Goal: Understand process/instructions: Learn how to perform a task or action

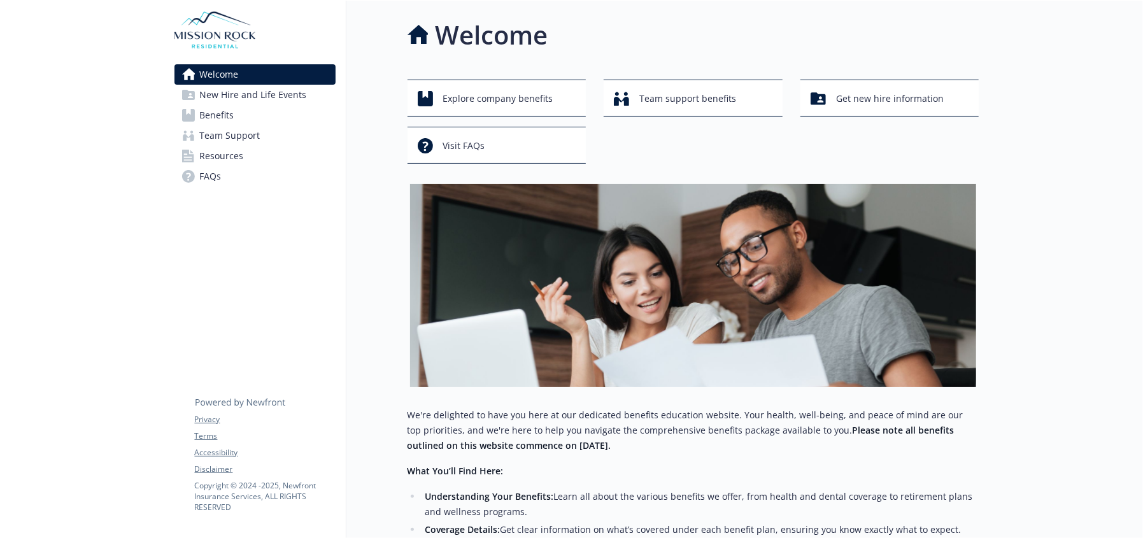
click at [264, 93] on span "New Hire and Life Events" at bounding box center [253, 95] width 107 height 20
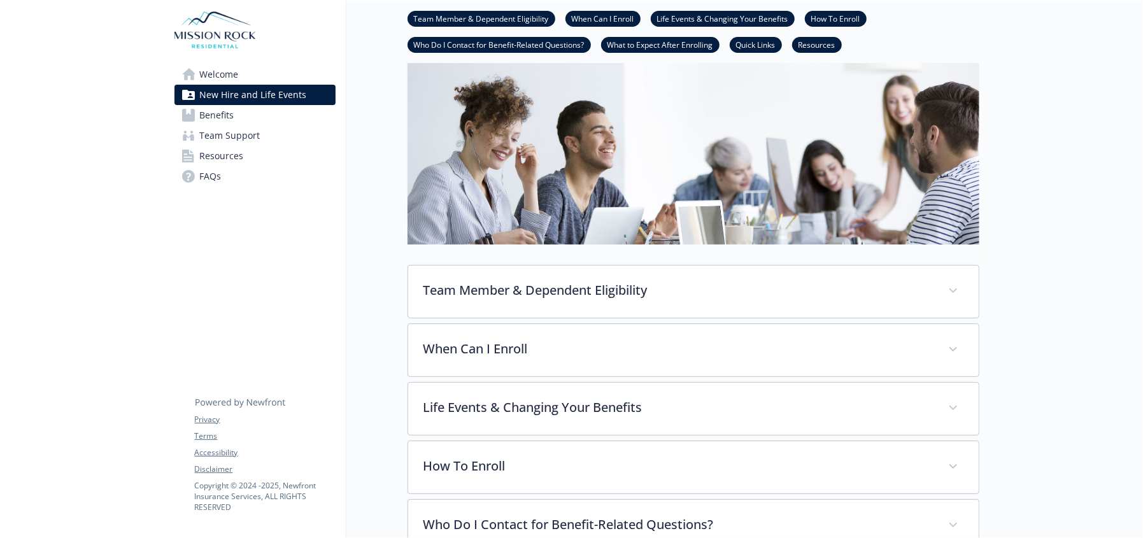
scroll to position [127, 0]
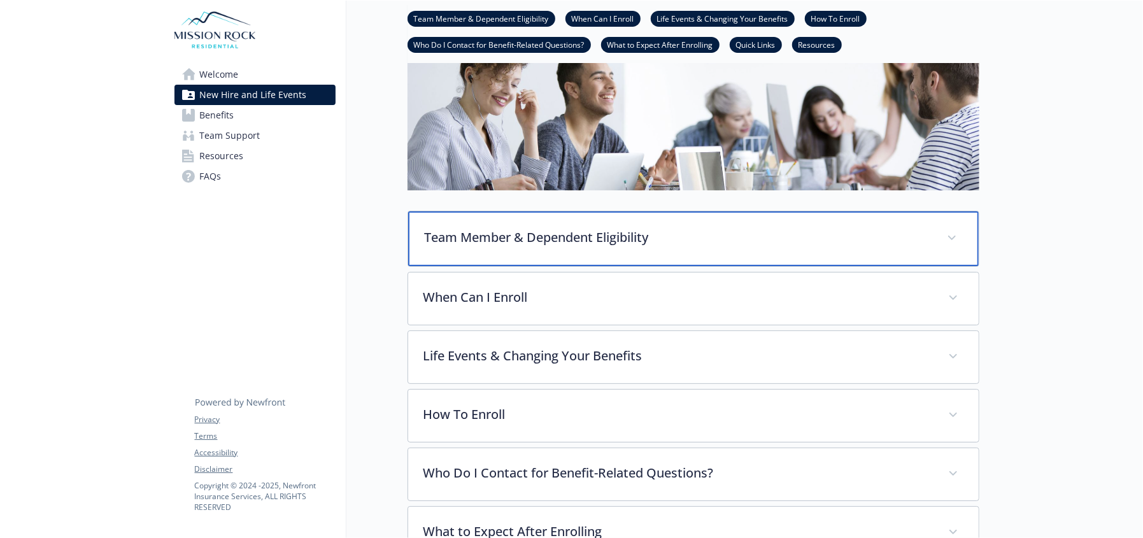
click at [642, 236] on p "Team Member & Dependent Eligibility" at bounding box center [678, 237] width 507 height 19
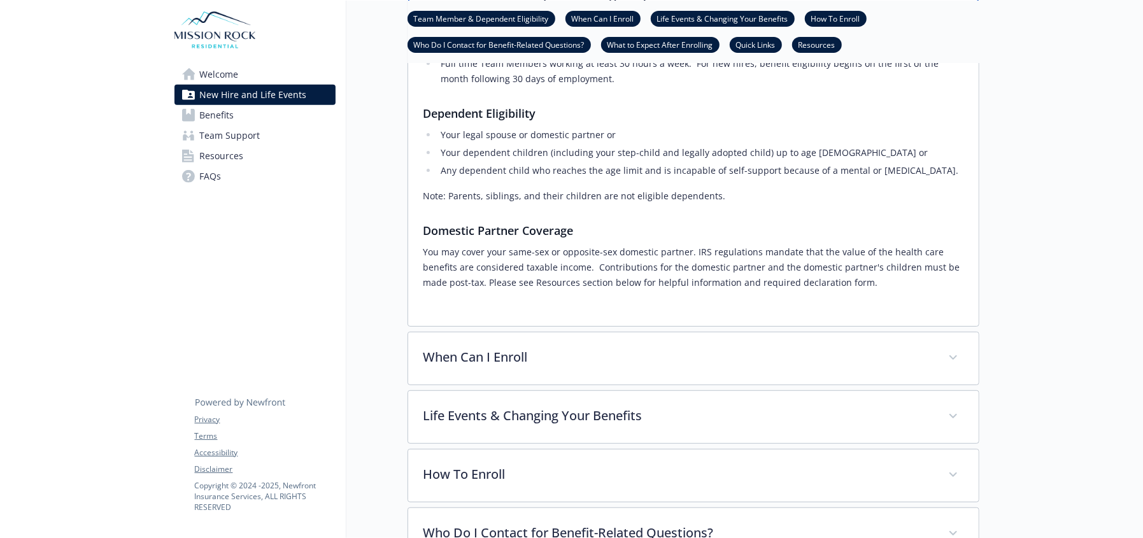
scroll to position [382, 0]
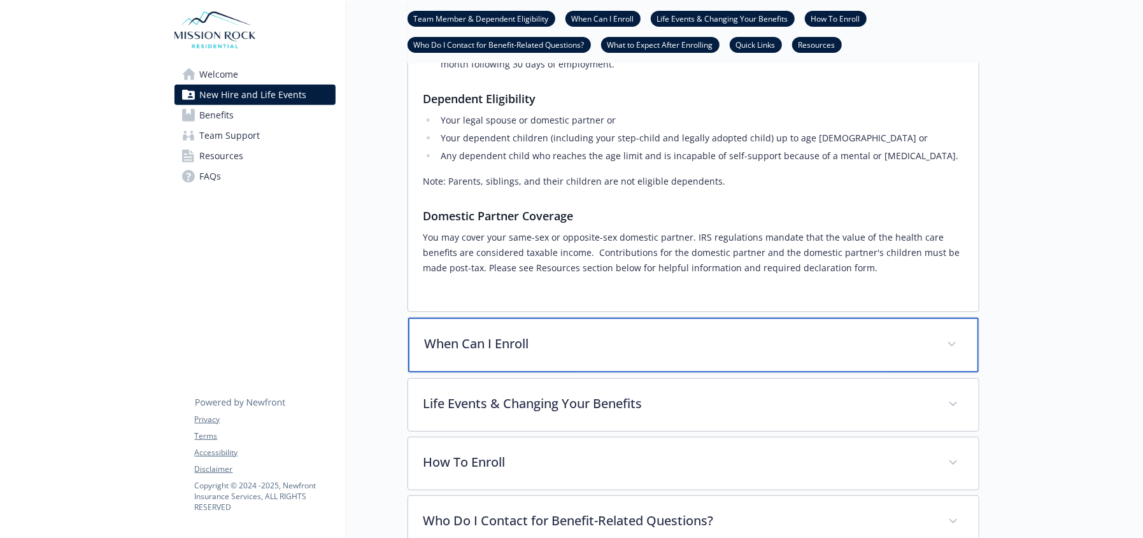
click at [596, 355] on div "When Can I Enroll" at bounding box center [693, 345] width 570 height 55
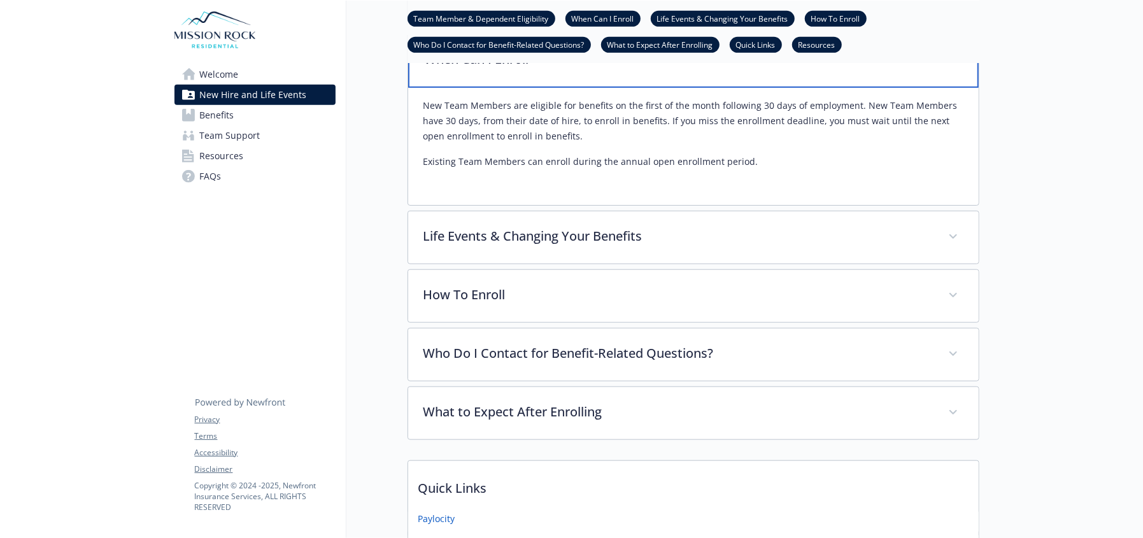
scroll to position [700, 0]
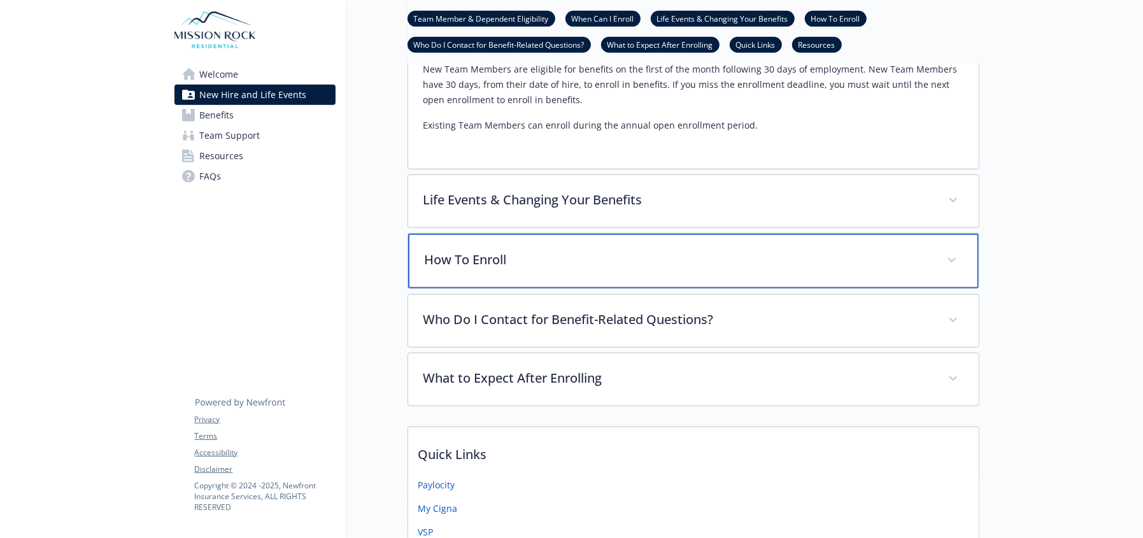
click at [549, 261] on p "How To Enroll" at bounding box center [678, 259] width 507 height 19
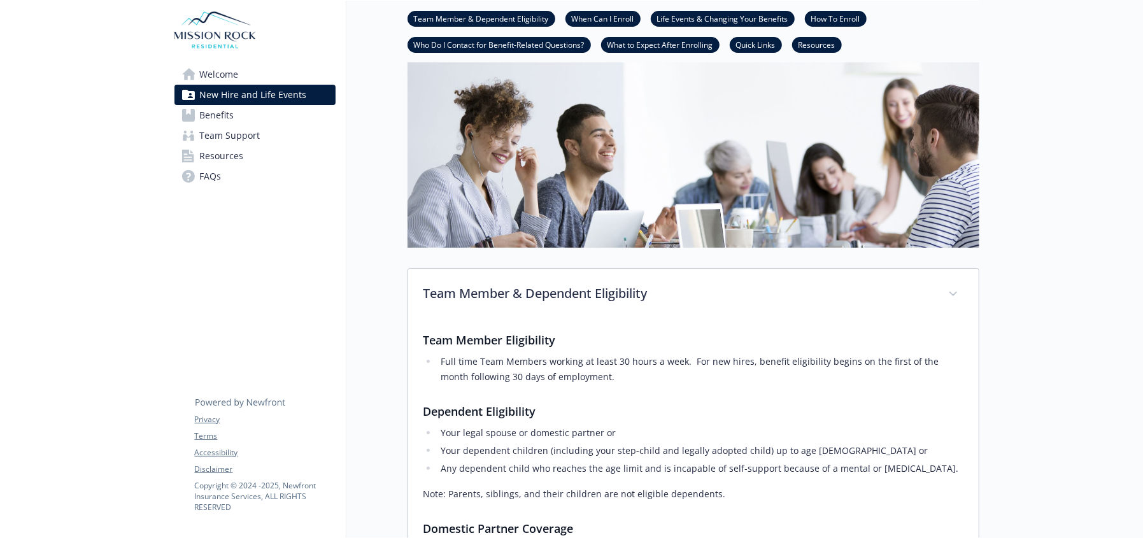
scroll to position [0, 0]
